Goal: Find specific page/section: Find specific page/section

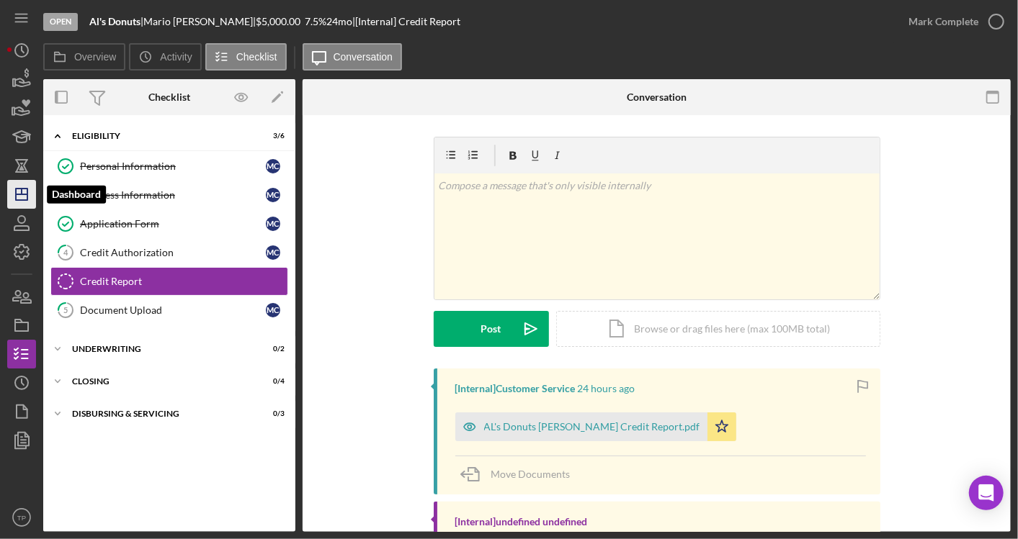
click at [30, 186] on icon "Icon/Dashboard" at bounding box center [22, 194] width 36 height 36
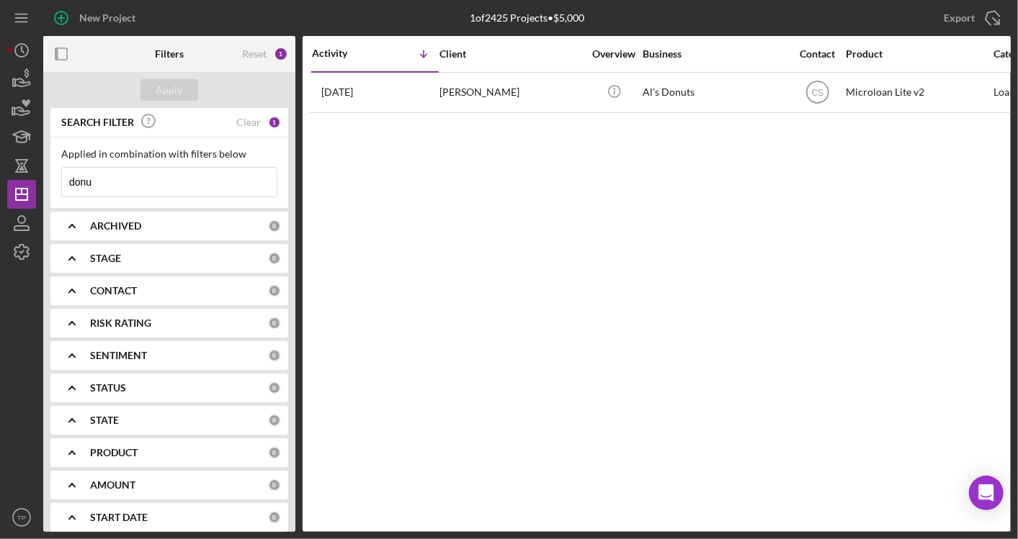
click at [144, 176] on input "donu" at bounding box center [169, 182] width 215 height 29
type input "o"
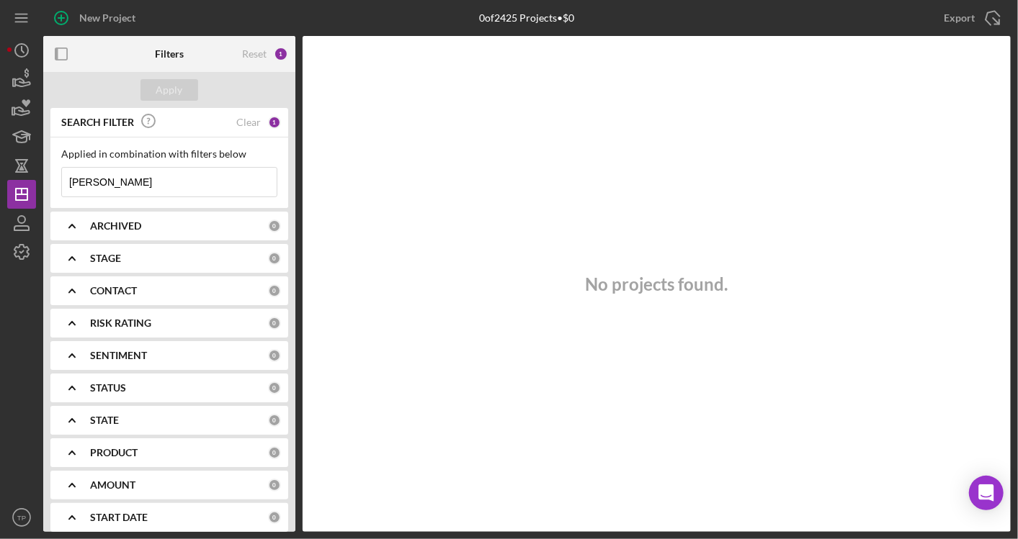
type input "[PERSON_NAME]"
